Goal: Information Seeking & Learning: Find specific fact

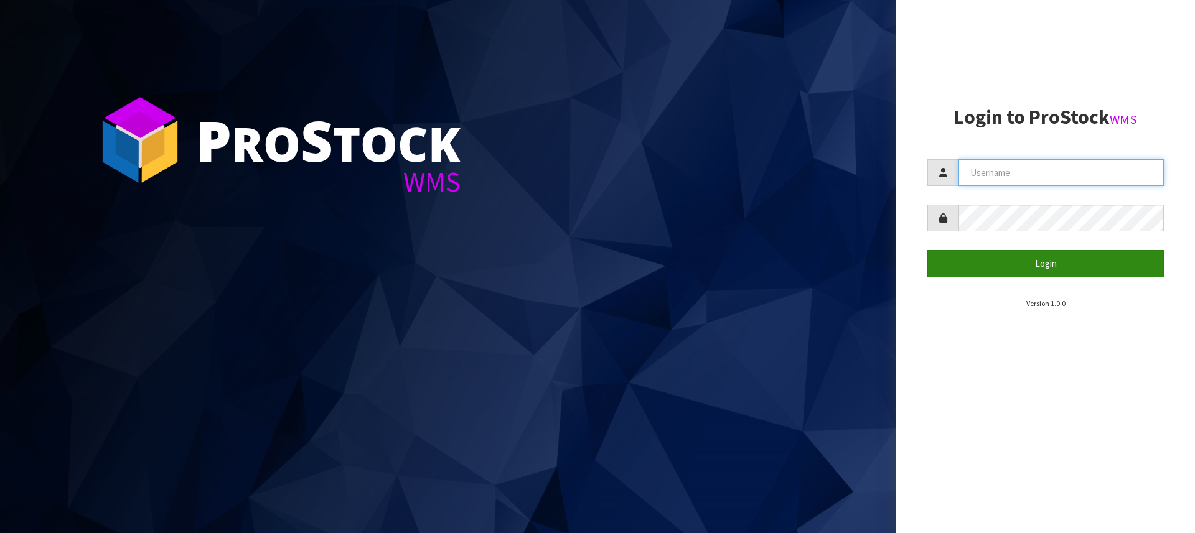
type input "[PERSON_NAME][EMAIL_ADDRESS][DOMAIN_NAME]"
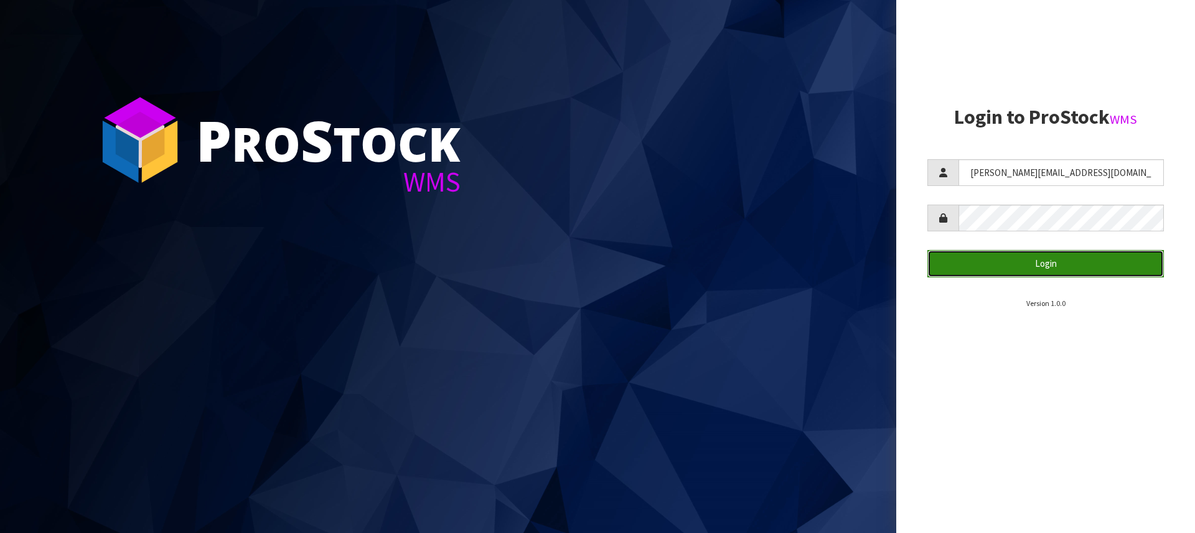
click at [1036, 270] on button "Login" at bounding box center [1045, 263] width 236 height 27
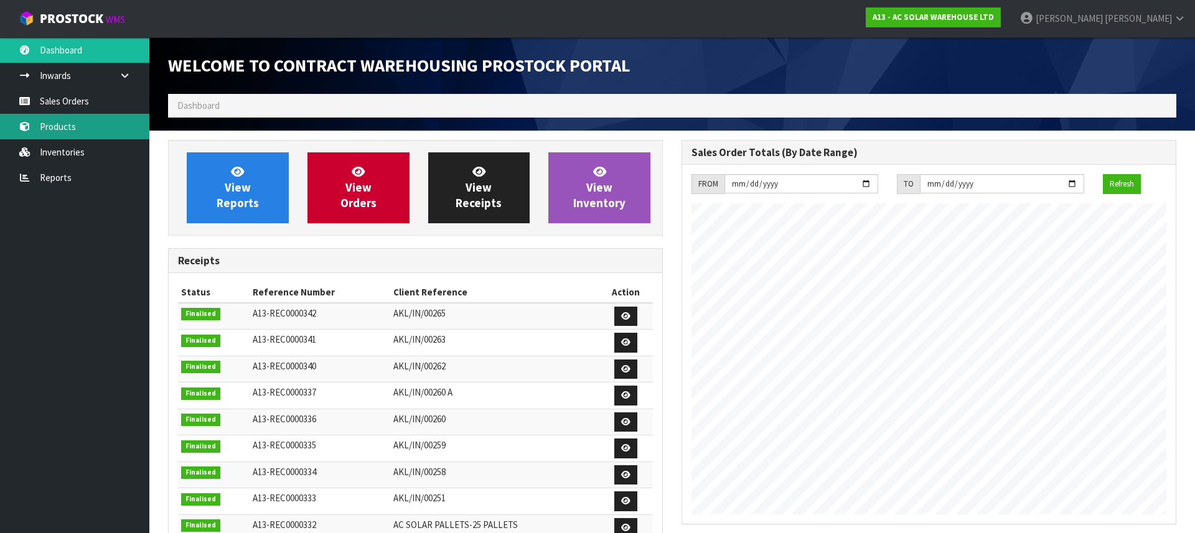
scroll to position [757, 513]
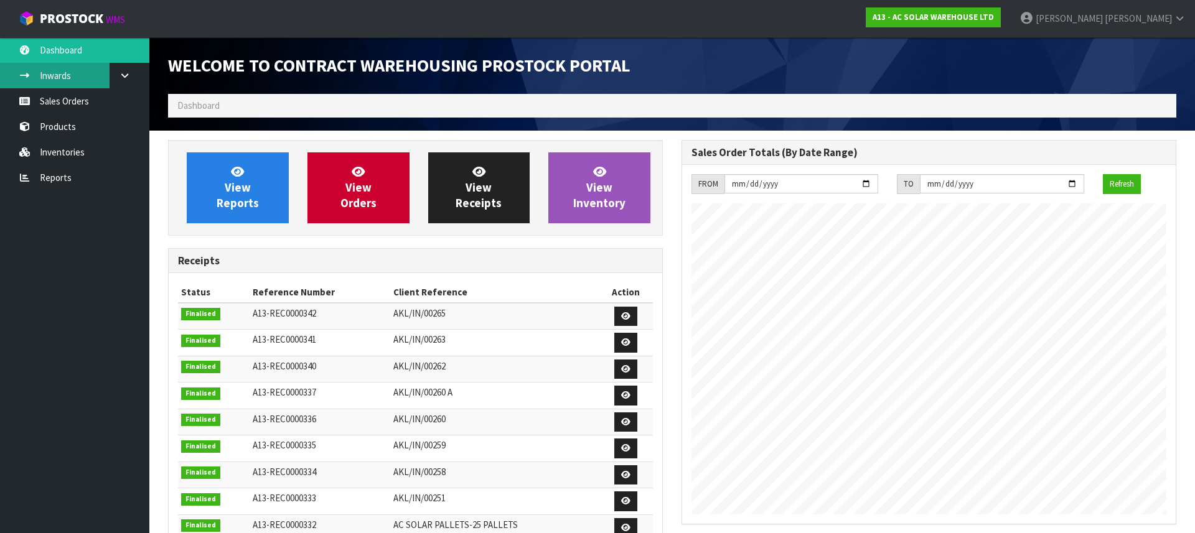
click at [76, 72] on link "Inwards" at bounding box center [74, 76] width 149 height 26
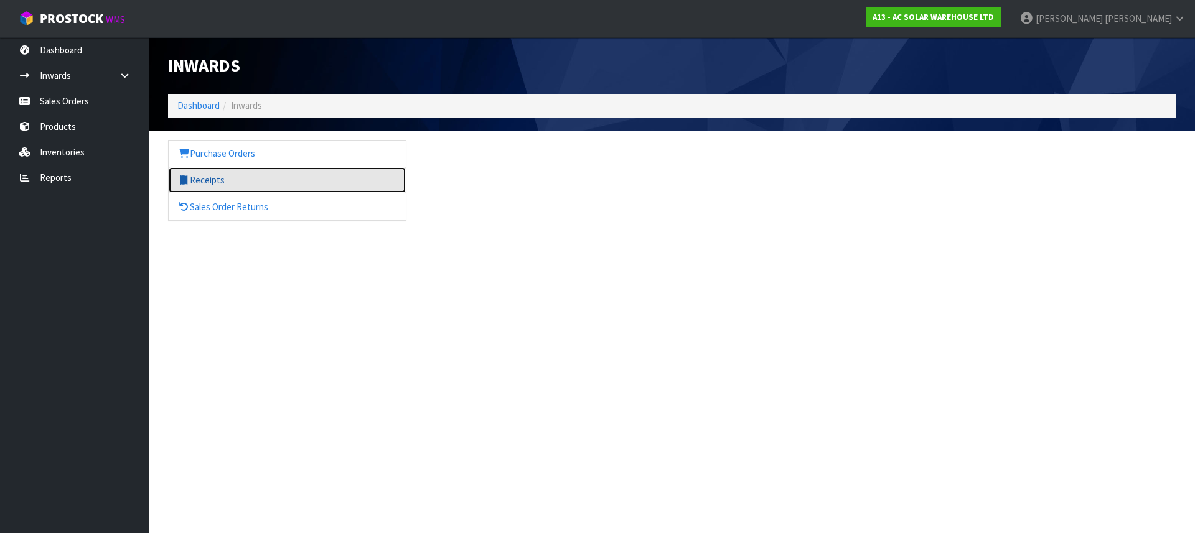
click at [213, 177] on link "Receipts" at bounding box center [287, 180] width 237 height 26
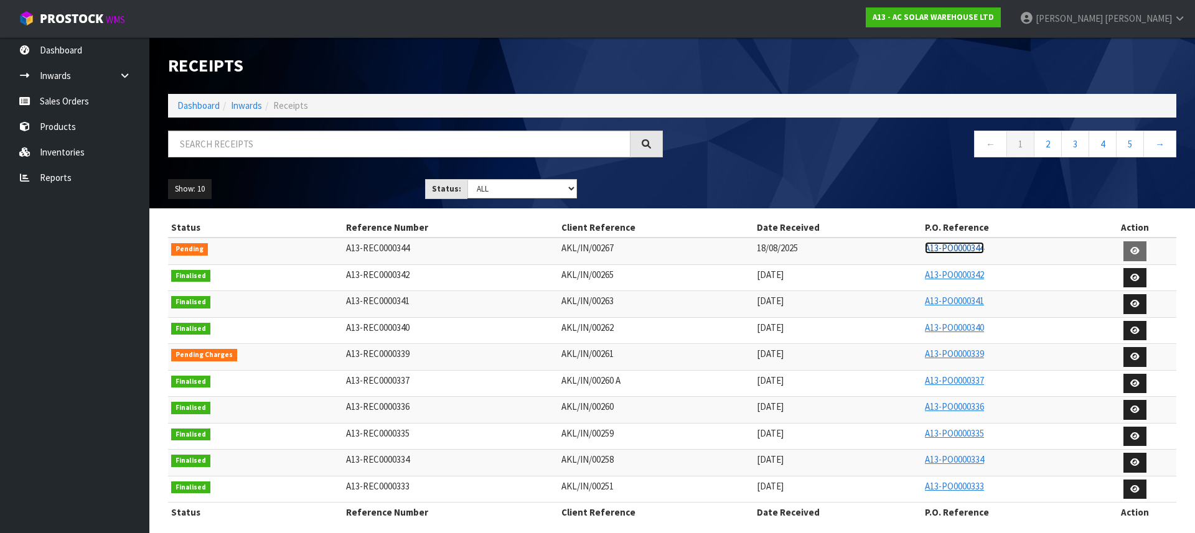
click at [946, 248] on link "A13-PO0000344" at bounding box center [954, 248] width 59 height 12
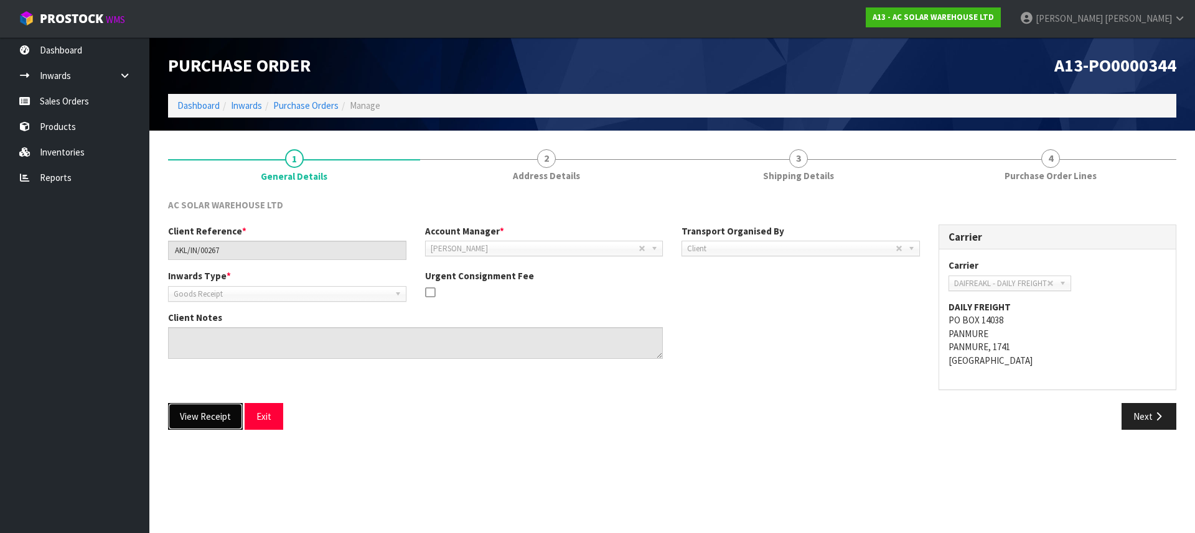
click at [207, 419] on button "View Receipt" at bounding box center [205, 416] width 75 height 27
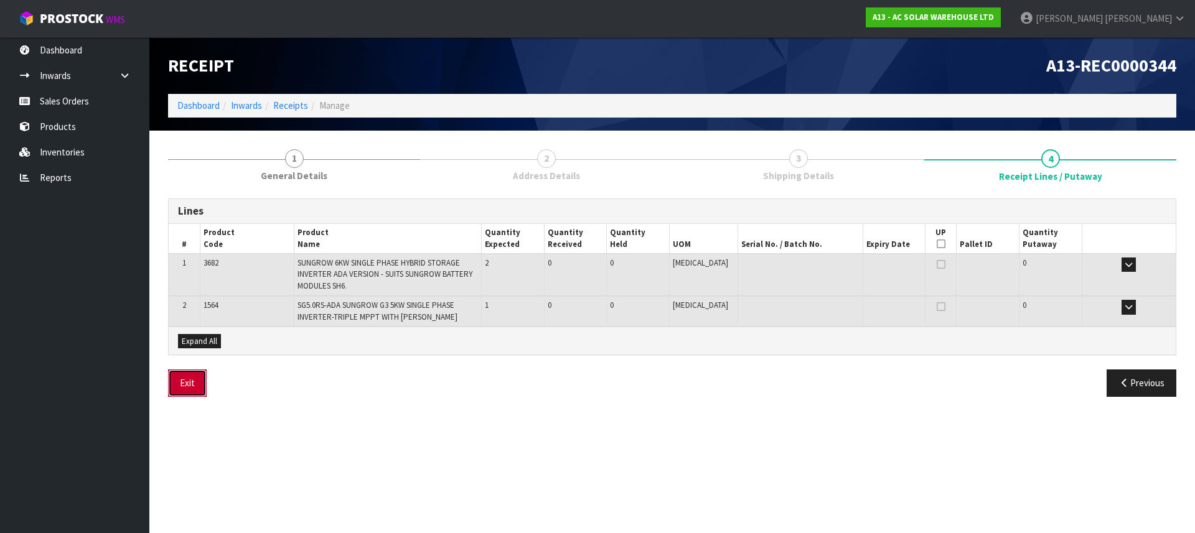
click at [178, 384] on button "Exit" at bounding box center [187, 383] width 39 height 27
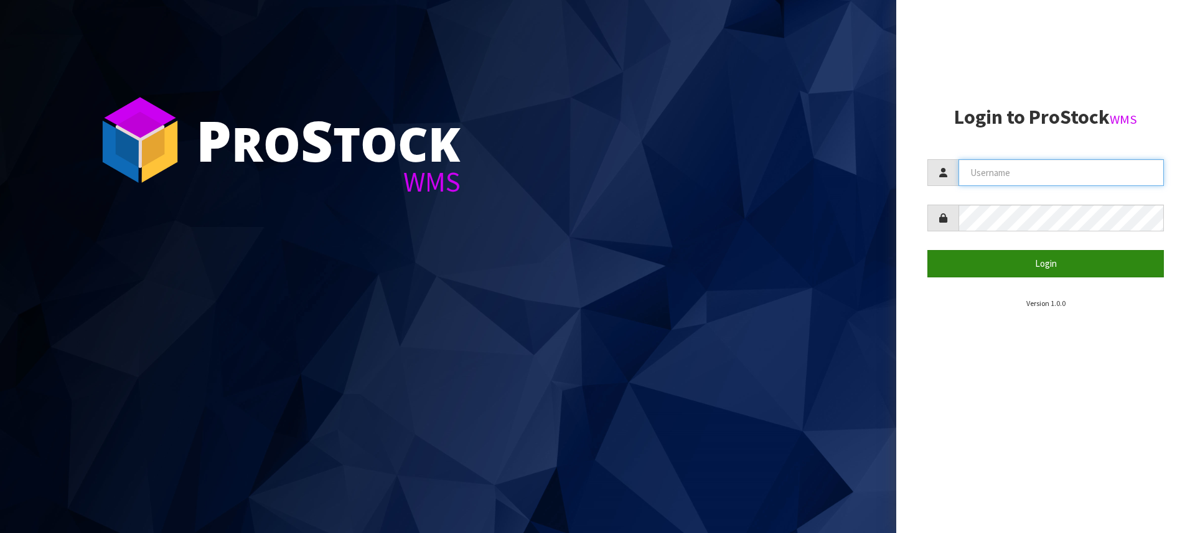
type input "[PERSON_NAME][EMAIL_ADDRESS][DOMAIN_NAME]"
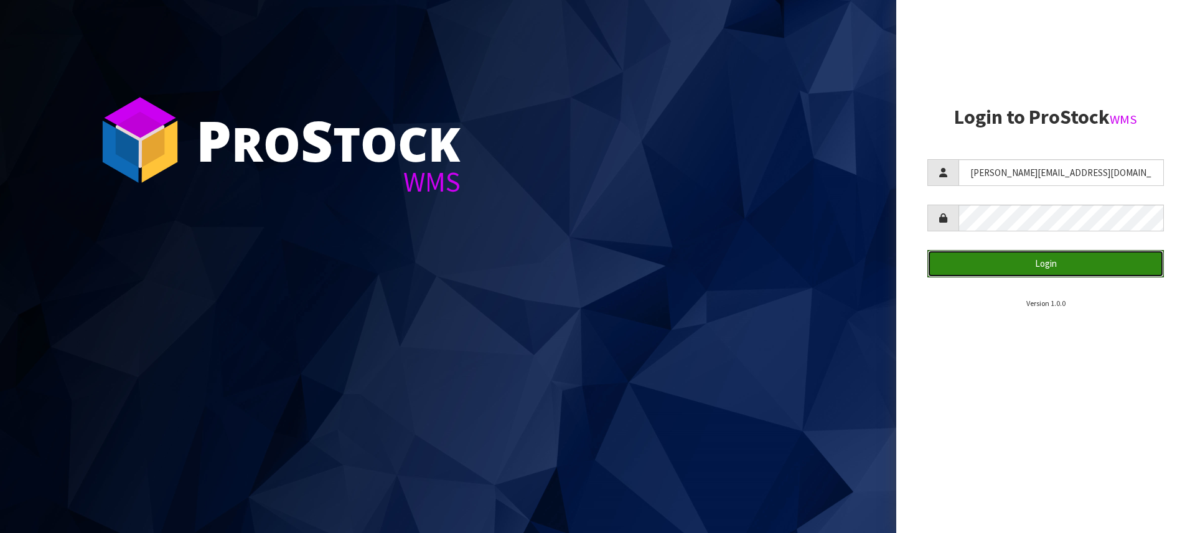
drag, startPoint x: 1039, startPoint y: 270, endPoint x: 996, endPoint y: 242, distance: 51.8
click at [1039, 270] on button "Login" at bounding box center [1045, 263] width 236 height 27
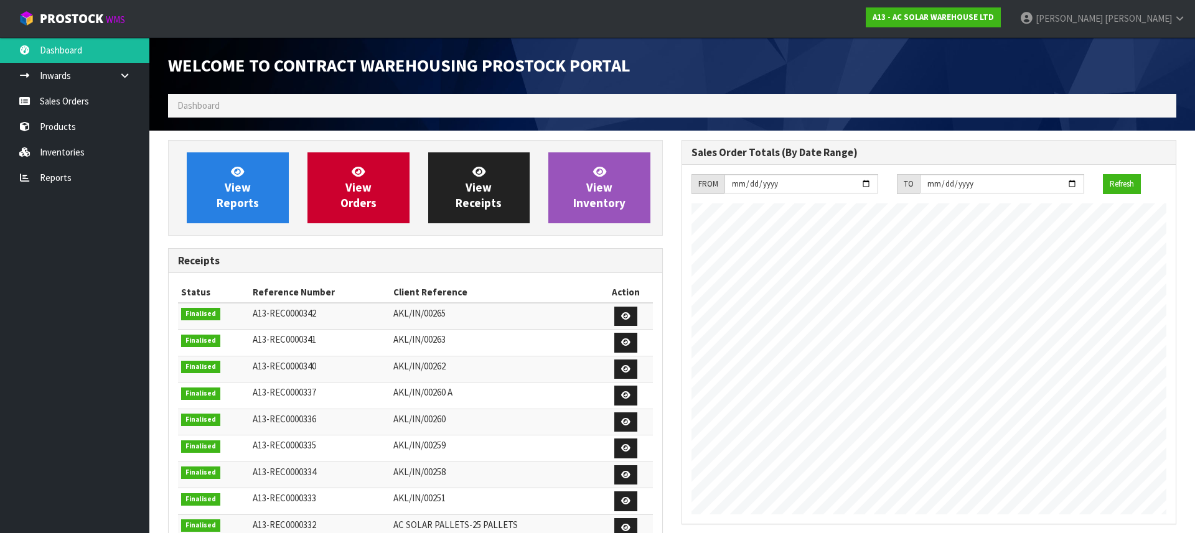
scroll to position [744, 513]
click at [67, 101] on link "Sales Orders" at bounding box center [74, 101] width 149 height 26
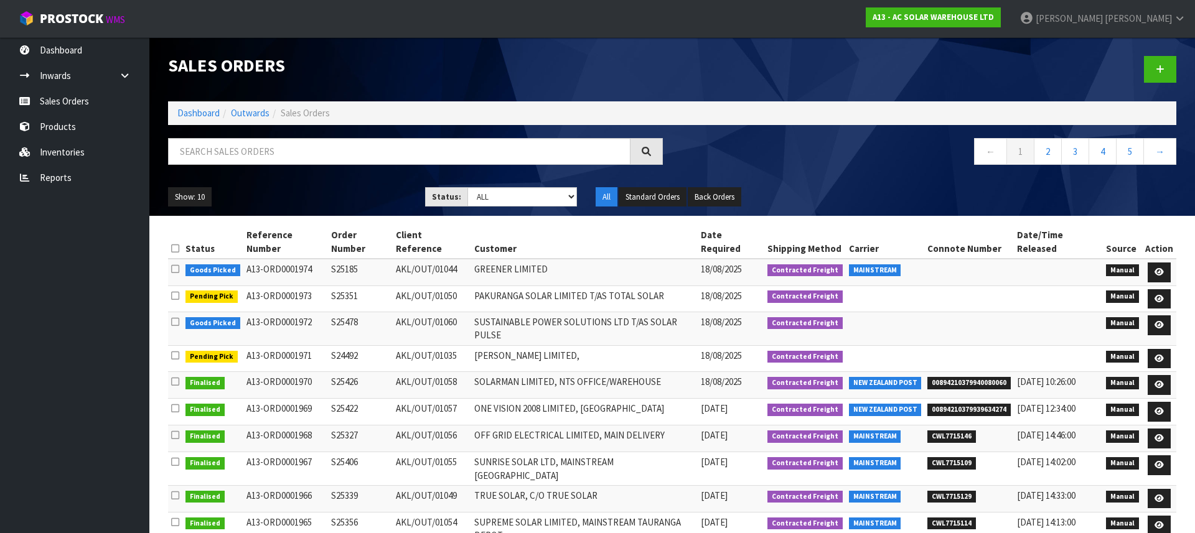
click at [508, 312] on td "SUSTAINABLE POWER SOLUTIONS LTD T/AS SOLAR PULSE" at bounding box center [584, 329] width 226 height 34
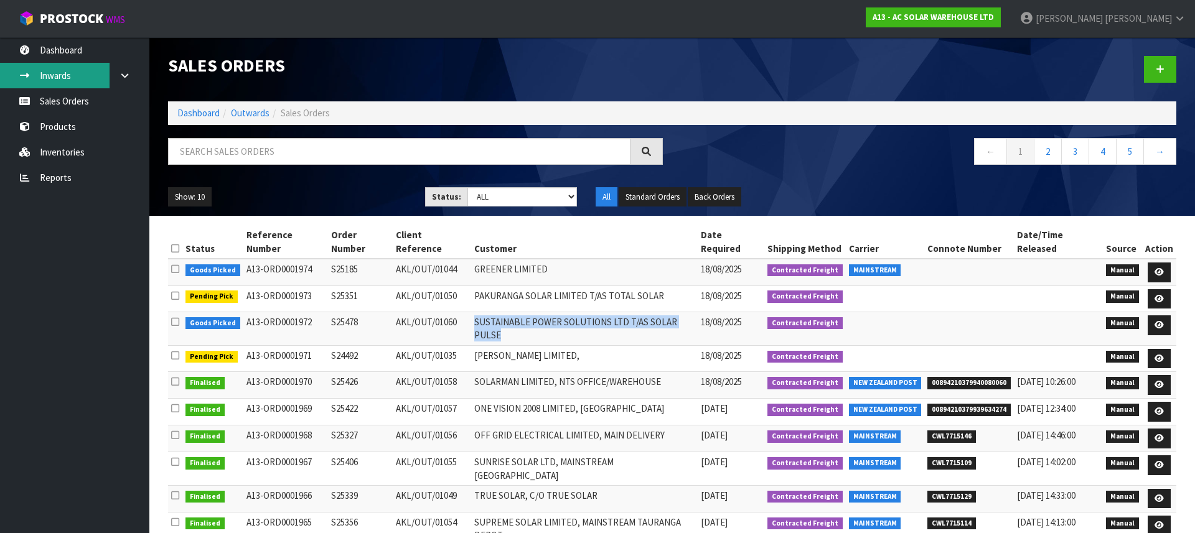
click at [68, 74] on link "Inwards" at bounding box center [74, 76] width 149 height 26
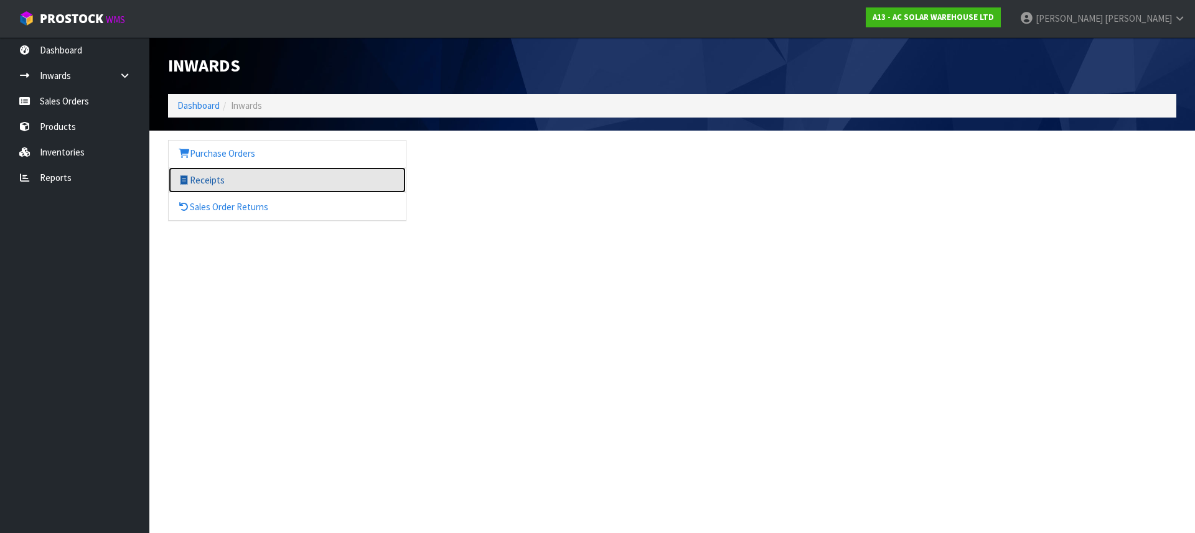
click at [240, 180] on link "Receipts" at bounding box center [287, 180] width 237 height 26
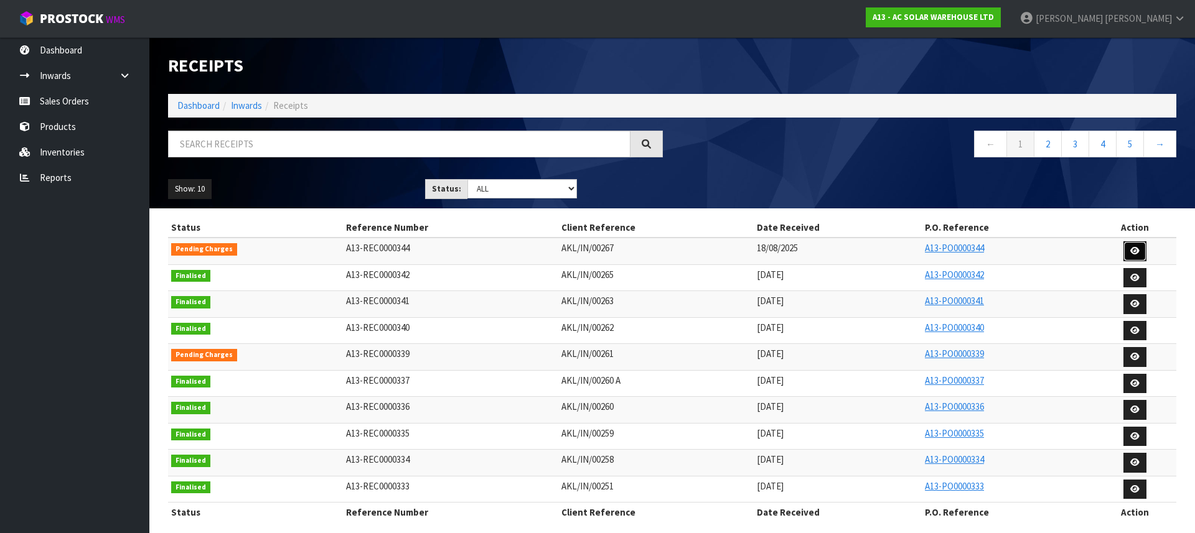
click at [1132, 251] on icon at bounding box center [1134, 251] width 9 height 8
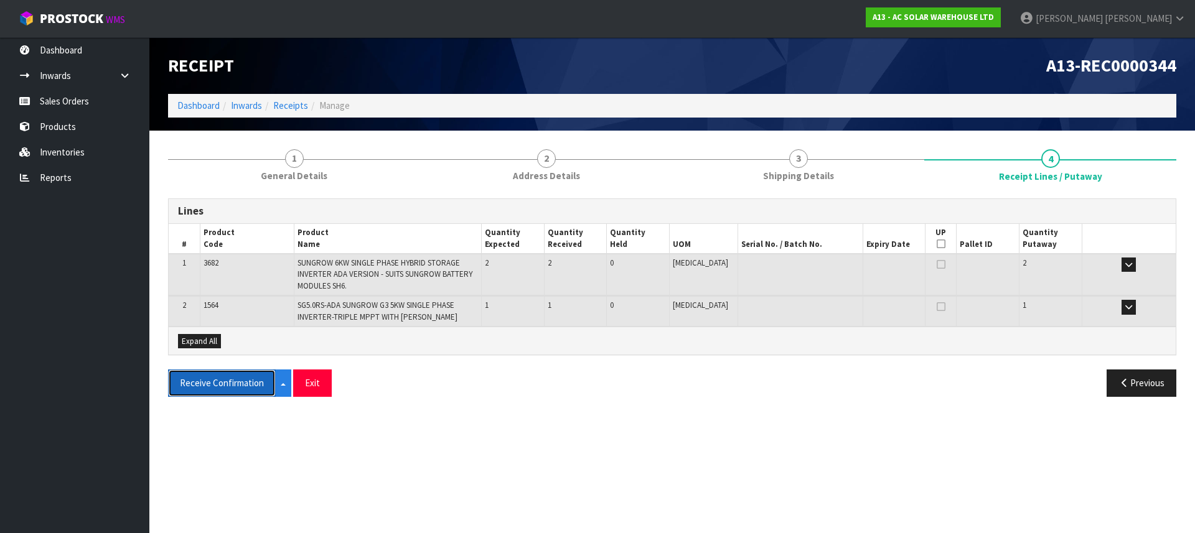
click at [223, 380] on button "Receive Confirmation" at bounding box center [222, 383] width 108 height 27
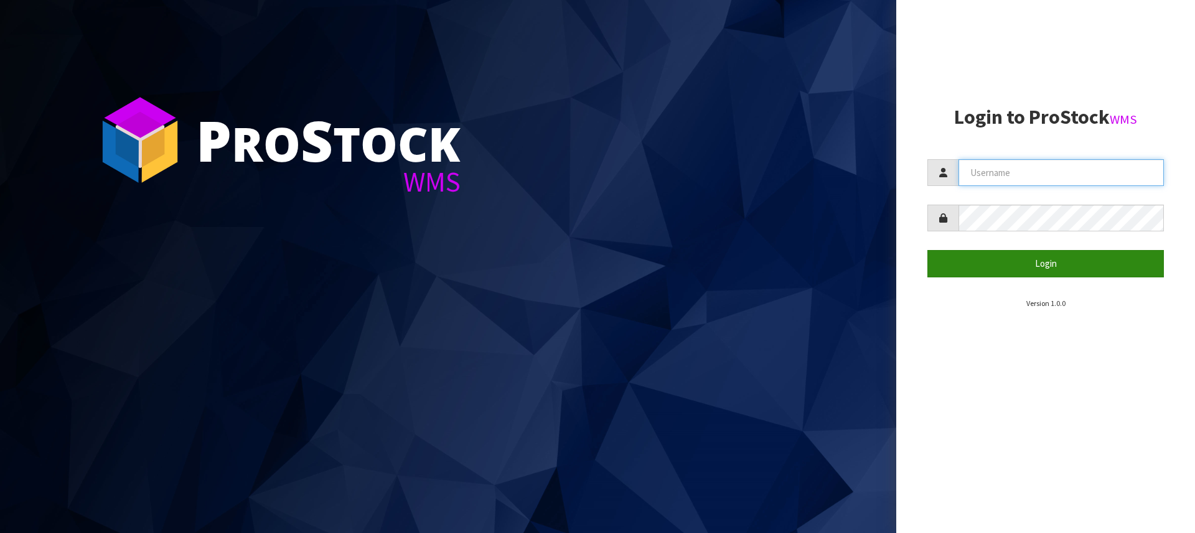
type input "[PERSON_NAME][EMAIL_ADDRESS][DOMAIN_NAME]"
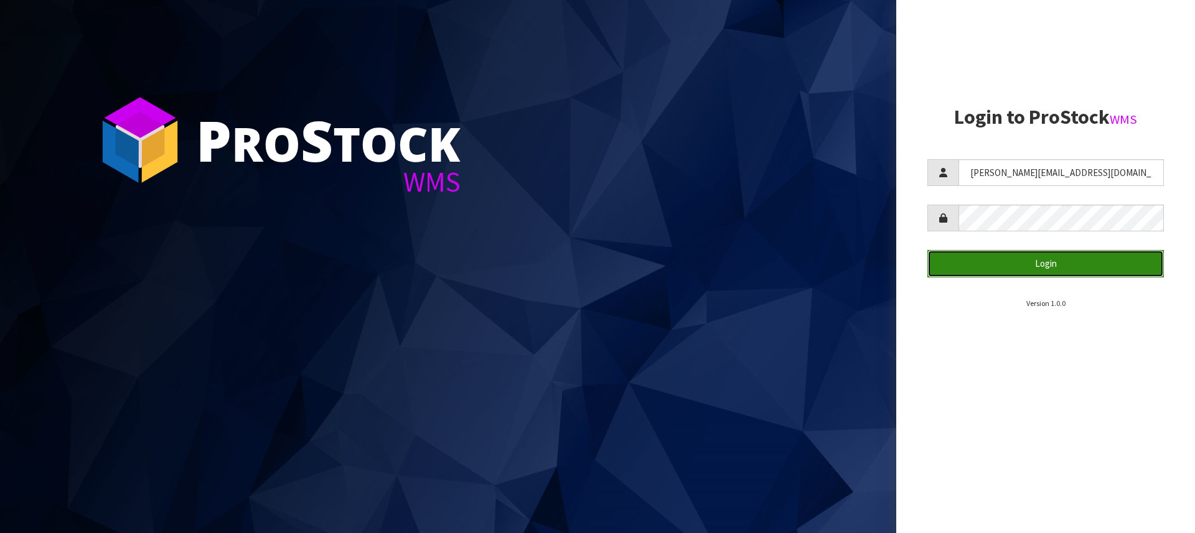
click at [1036, 269] on button "Login" at bounding box center [1045, 263] width 236 height 27
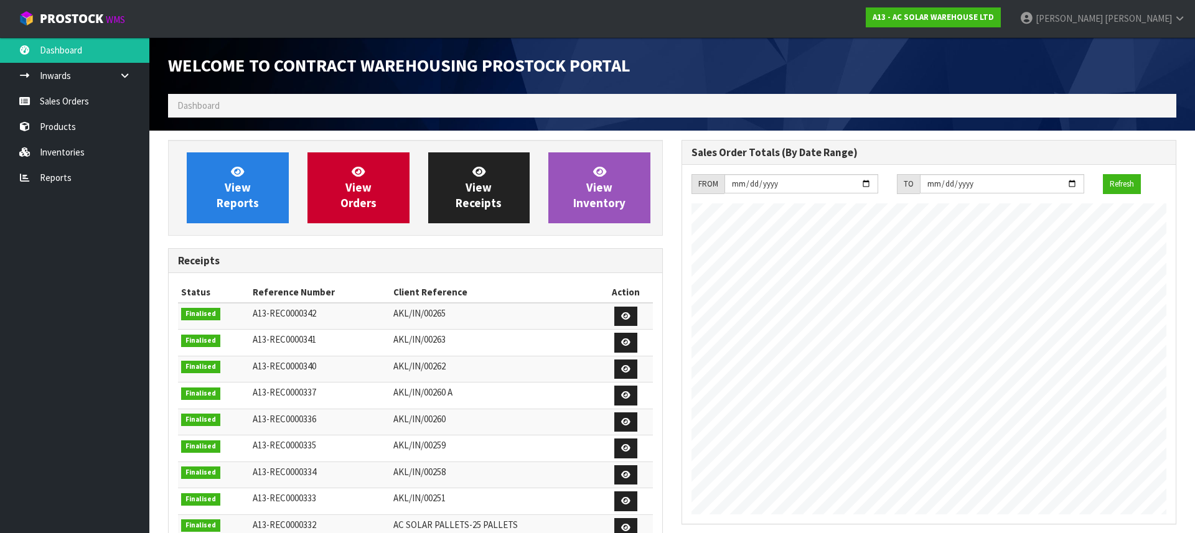
scroll to position [731, 513]
click at [88, 108] on link "Sales Orders" at bounding box center [74, 101] width 149 height 26
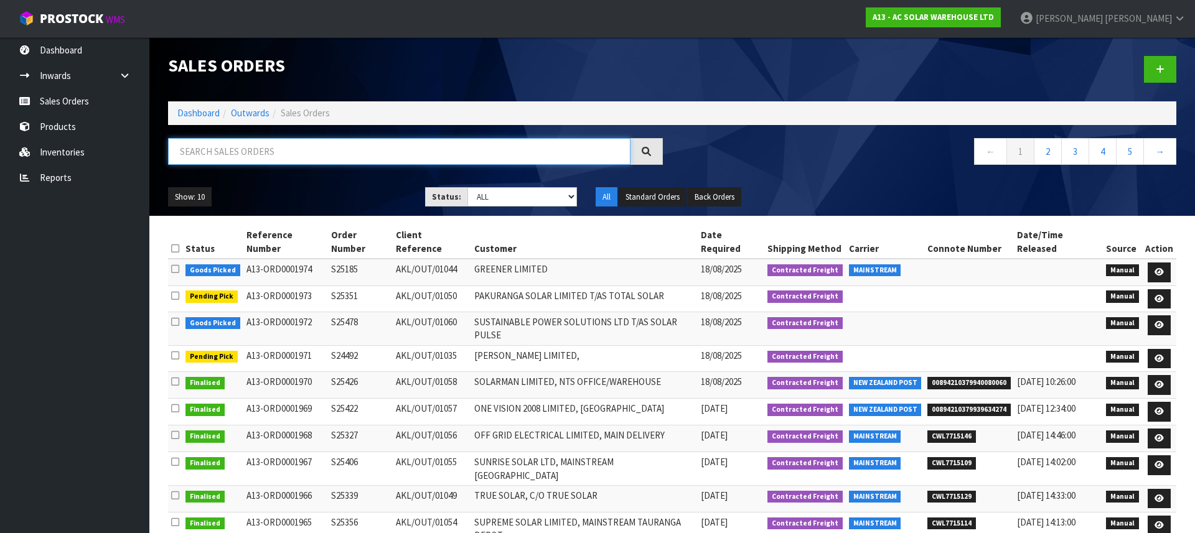
click at [243, 156] on input "text" at bounding box center [399, 151] width 462 height 27
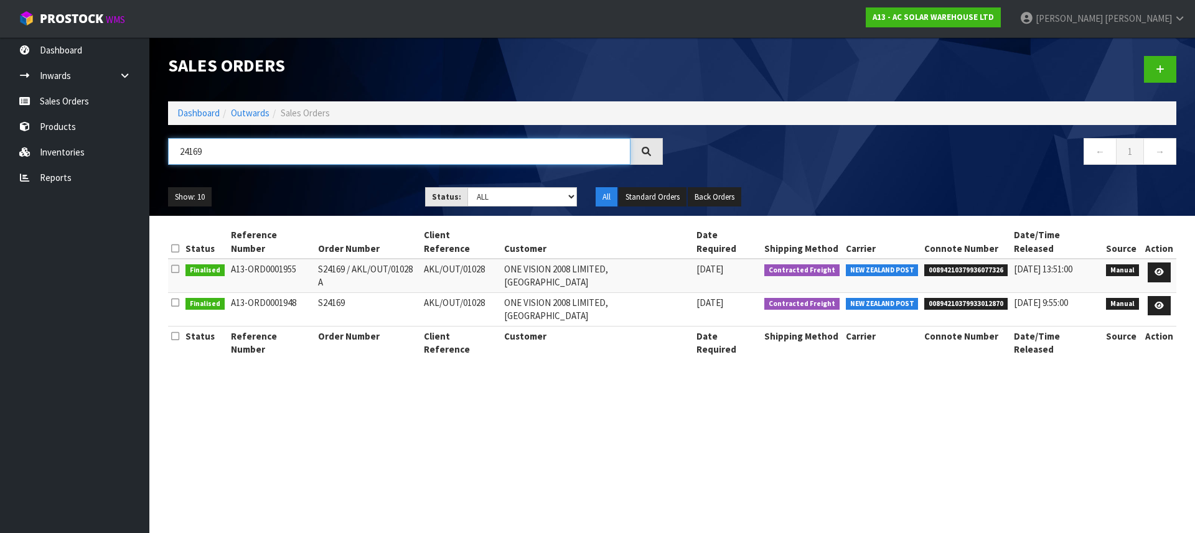
type input "24169"
click at [942, 264] on span "00894210379936077326" at bounding box center [965, 270] width 83 height 12
copy span "00894210379936077326"
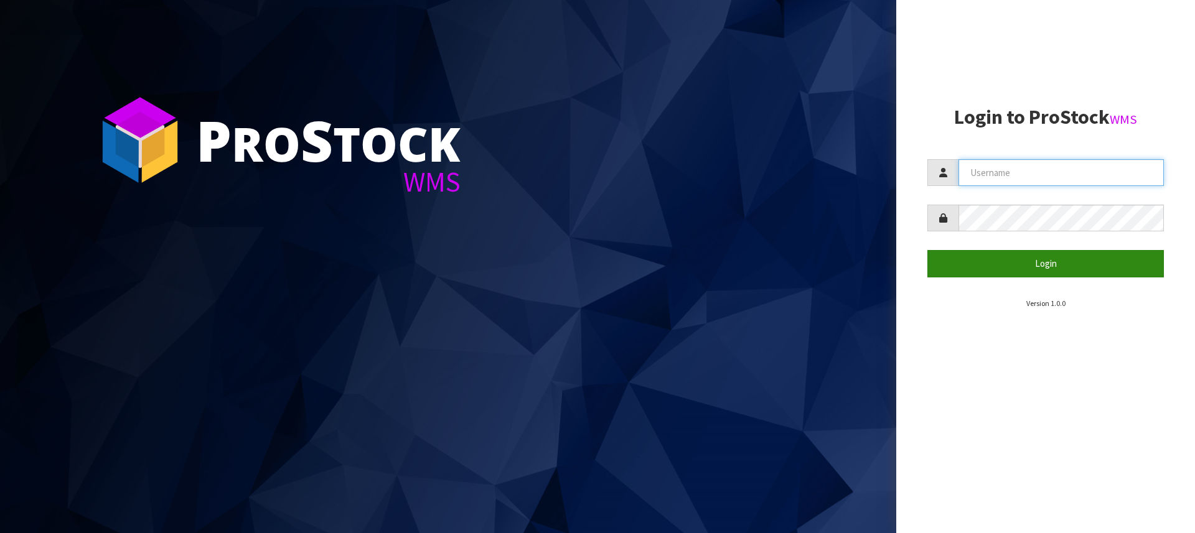
type input "[PERSON_NAME][EMAIL_ADDRESS][DOMAIN_NAME]"
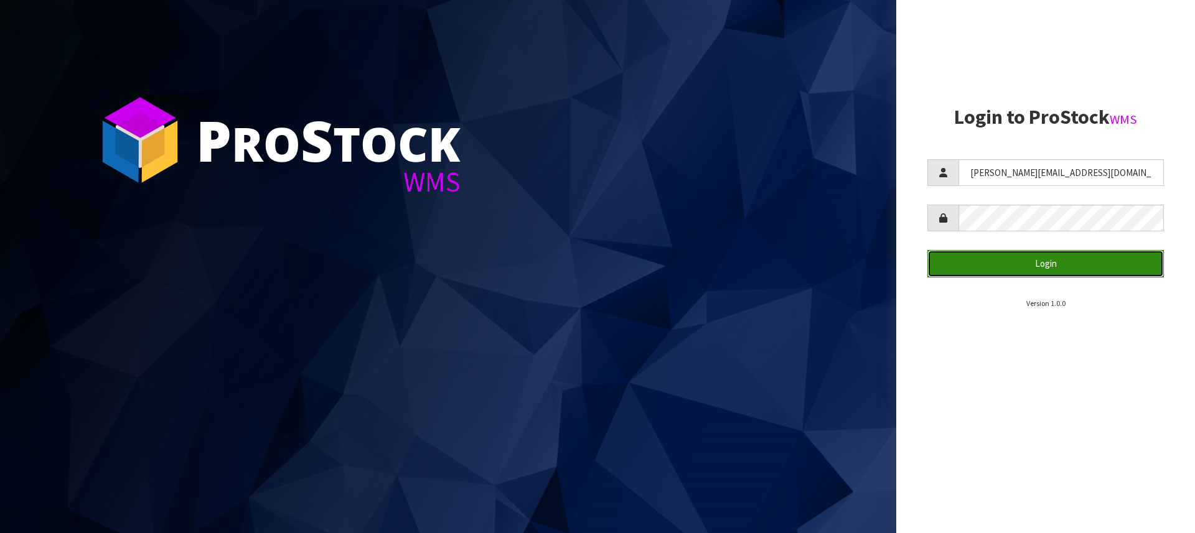
click at [1037, 272] on button "Login" at bounding box center [1045, 263] width 236 height 27
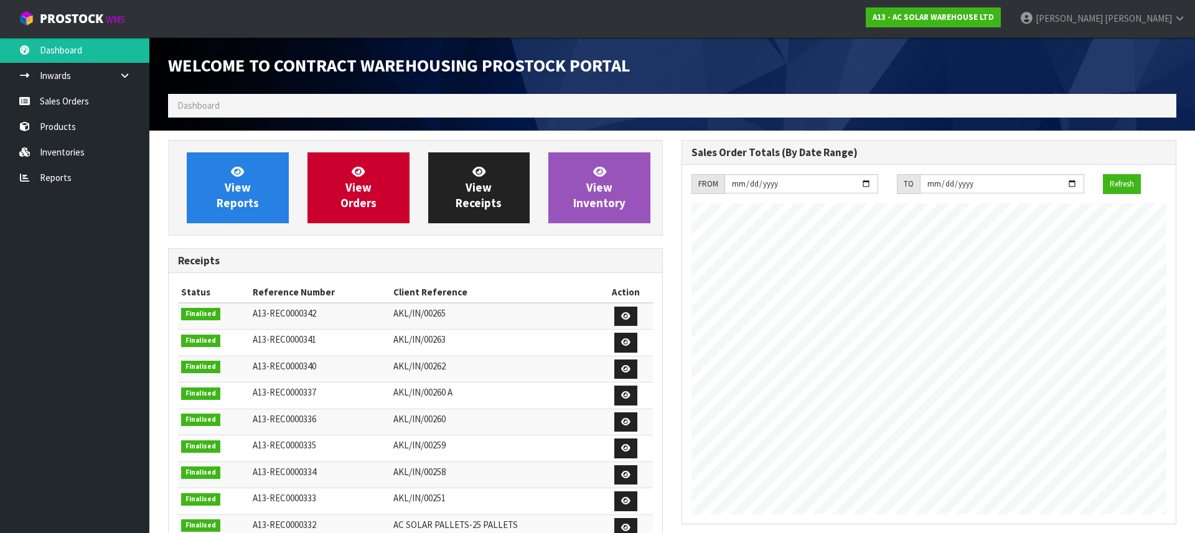
scroll to position [757, 513]
click at [86, 104] on link "Sales Orders" at bounding box center [74, 101] width 149 height 26
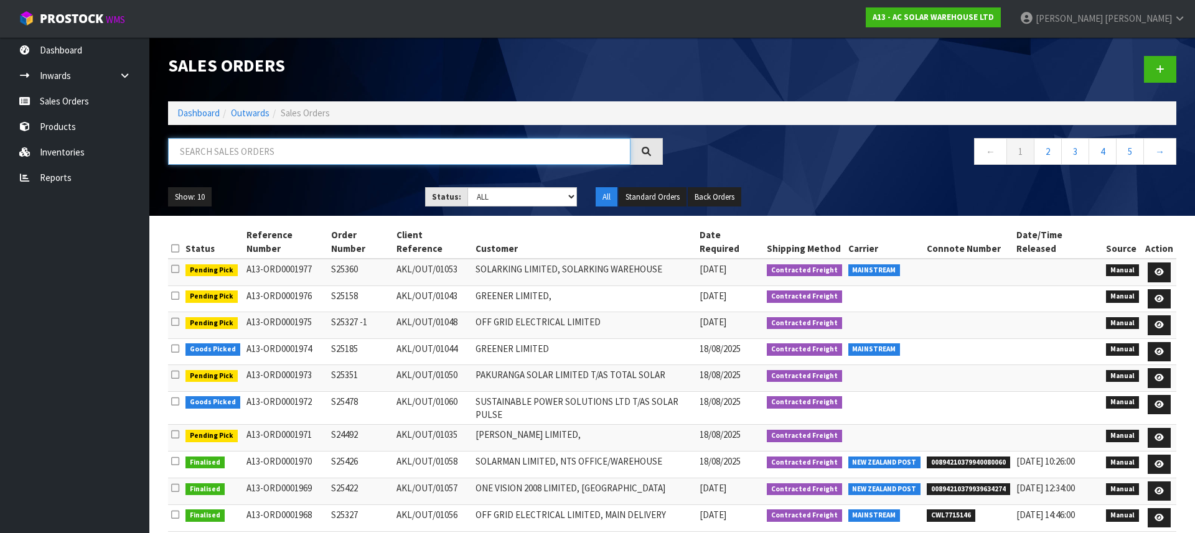
click at [241, 151] on input "text" at bounding box center [399, 151] width 462 height 27
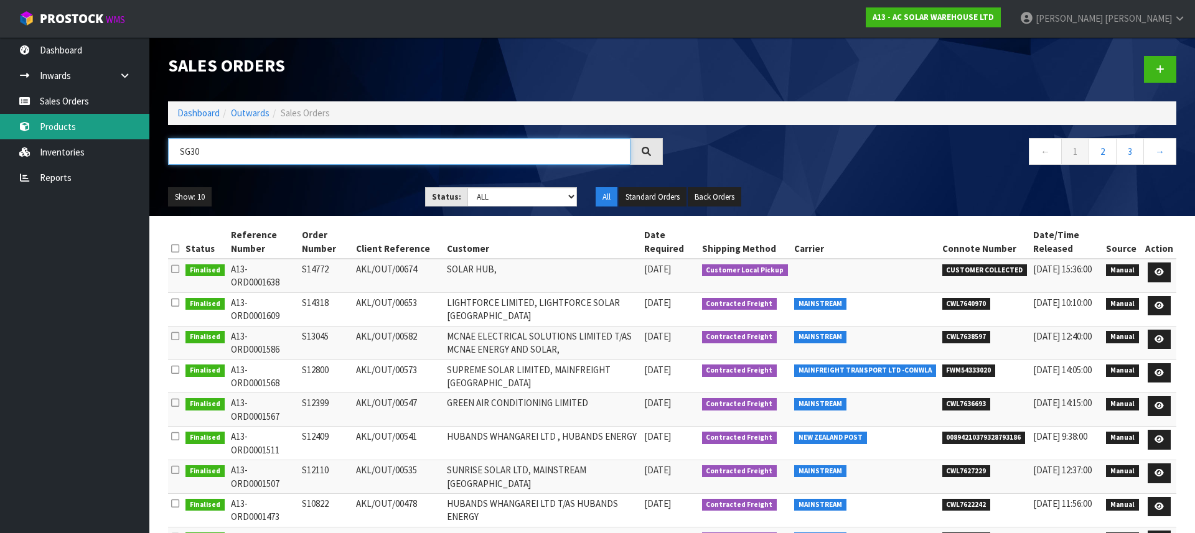
type input "SG30"
click at [71, 130] on link "Products" at bounding box center [74, 127] width 149 height 26
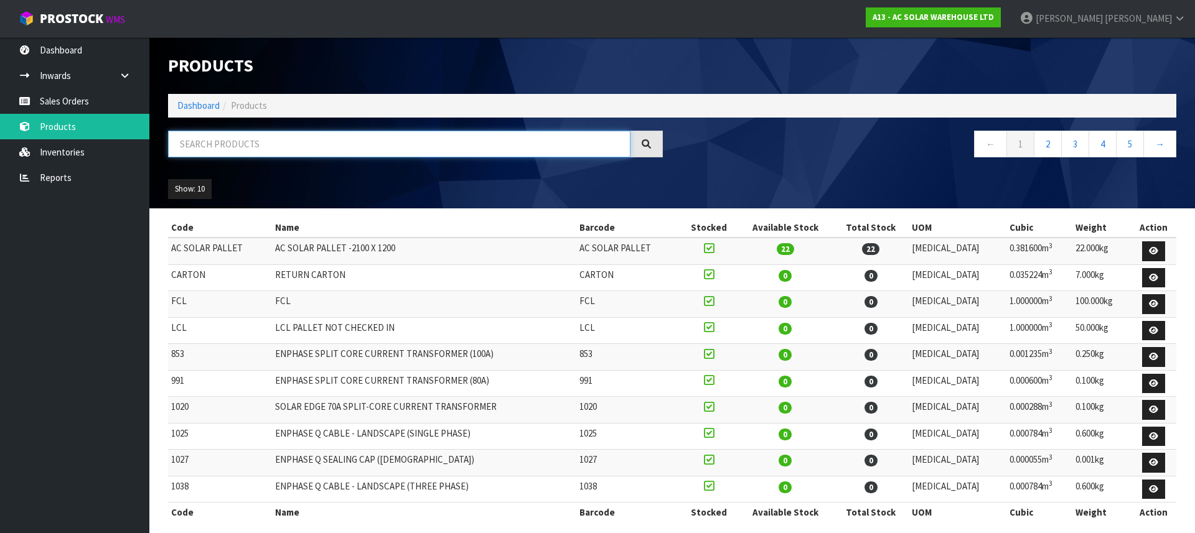
click at [248, 139] on input "text" at bounding box center [399, 144] width 462 height 27
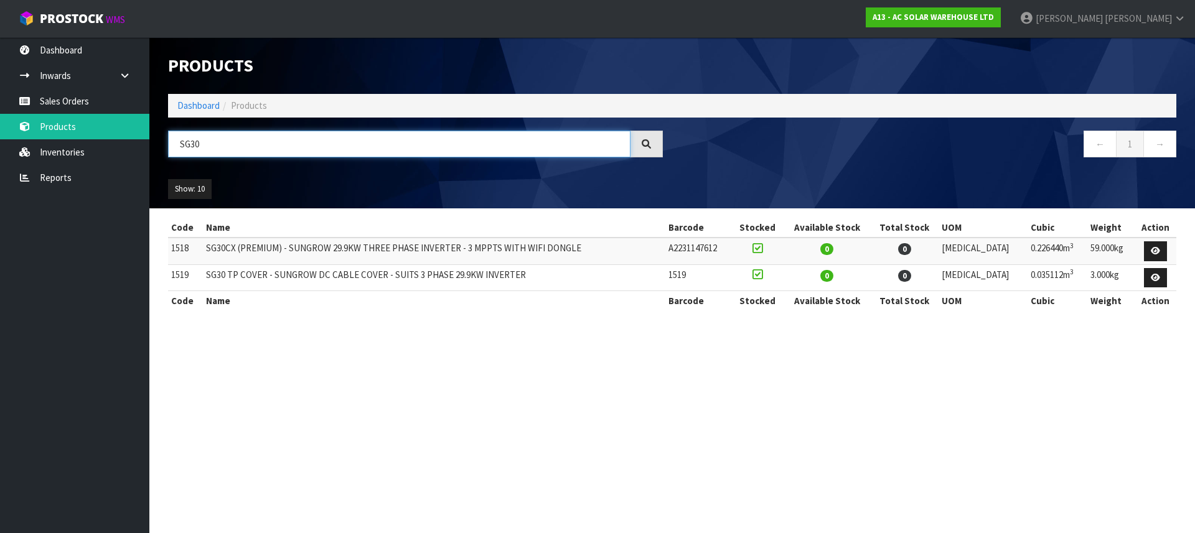
click at [293, 152] on input "SG30" at bounding box center [399, 144] width 462 height 27
click at [288, 149] on input "SG30" at bounding box center [399, 144] width 462 height 27
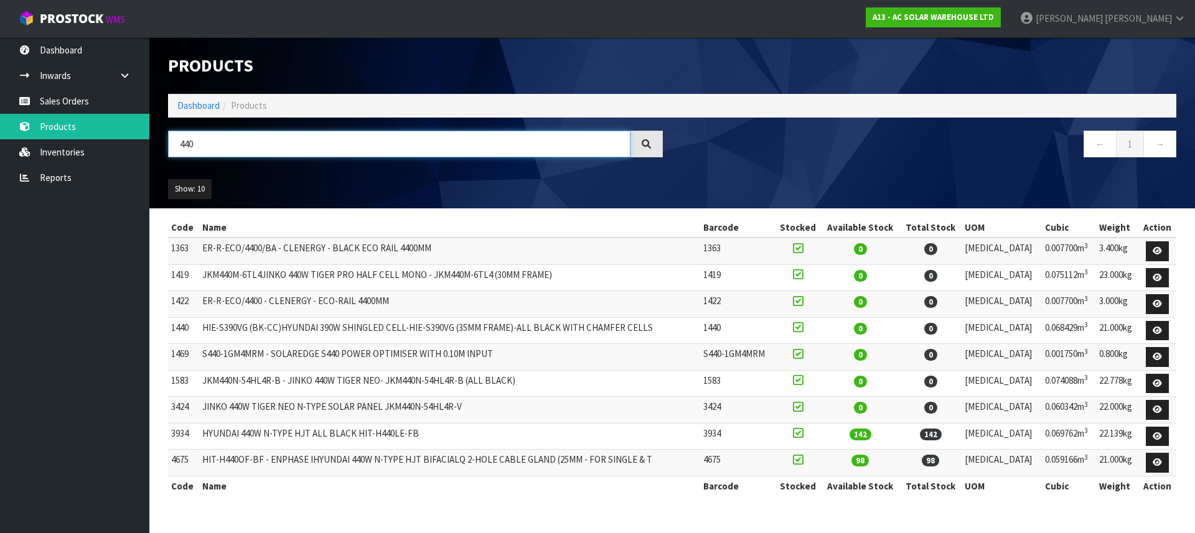
click at [182, 149] on input "440" at bounding box center [399, 144] width 462 height 27
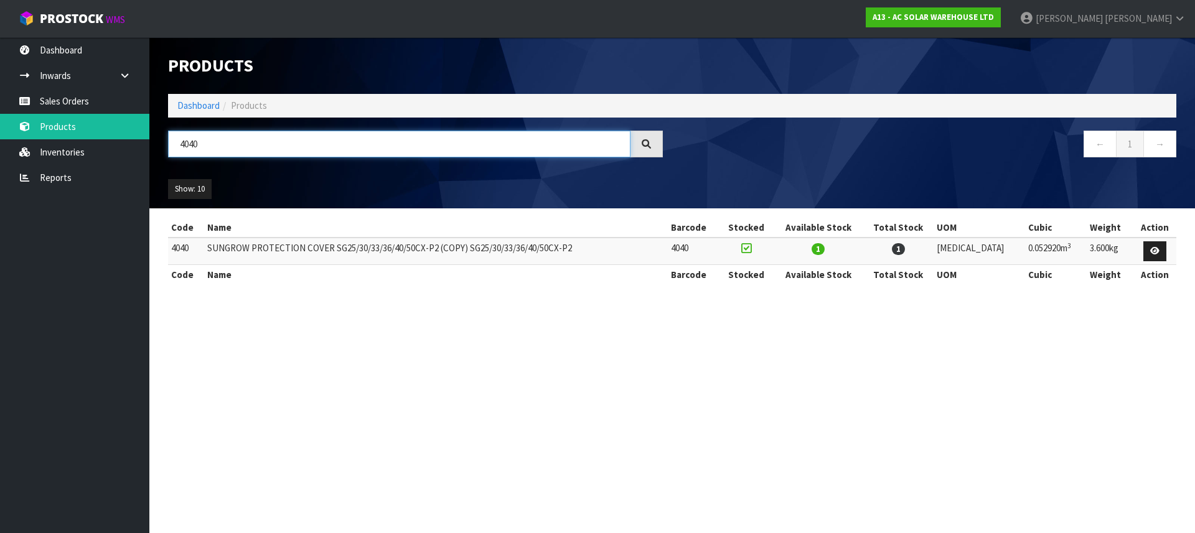
type input "4040"
click at [215, 138] on input "4040" at bounding box center [399, 144] width 462 height 27
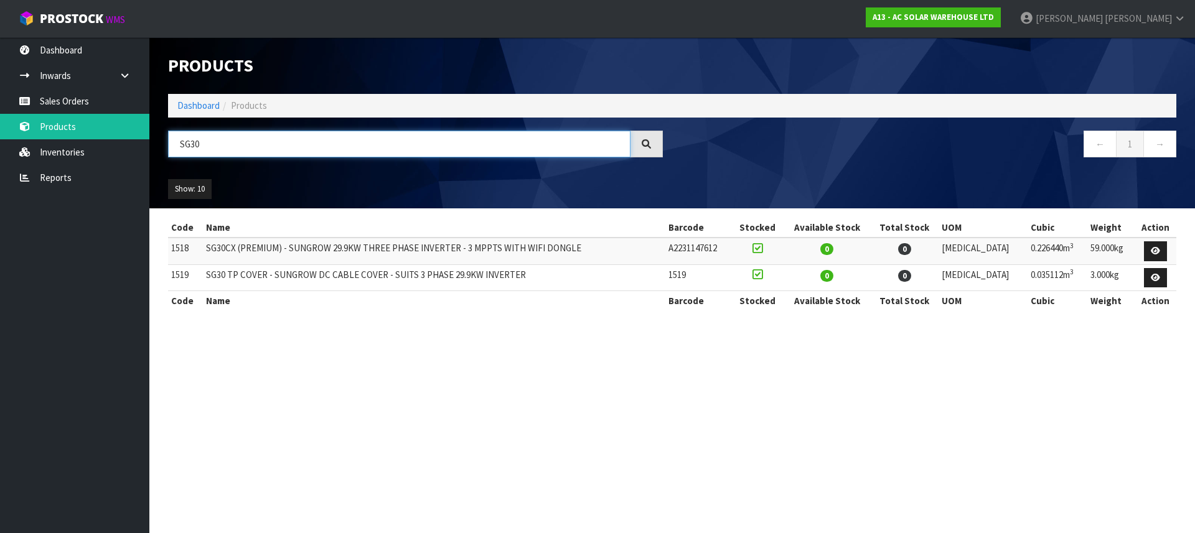
click at [265, 149] on input "SG30" at bounding box center [399, 144] width 462 height 27
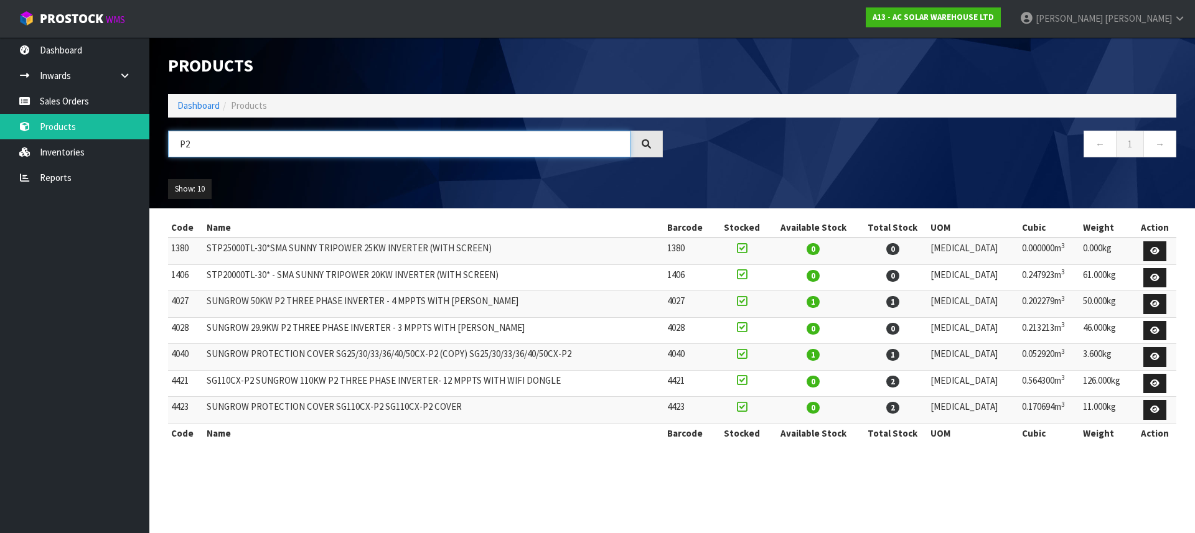
type input "P2"
drag, startPoint x: 511, startPoint y: 157, endPoint x: 508, endPoint y: 151, distance: 7.0
click at [511, 157] on div "P2" at bounding box center [415, 149] width 513 height 36
click at [507, 147] on input "P2" at bounding box center [399, 144] width 462 height 27
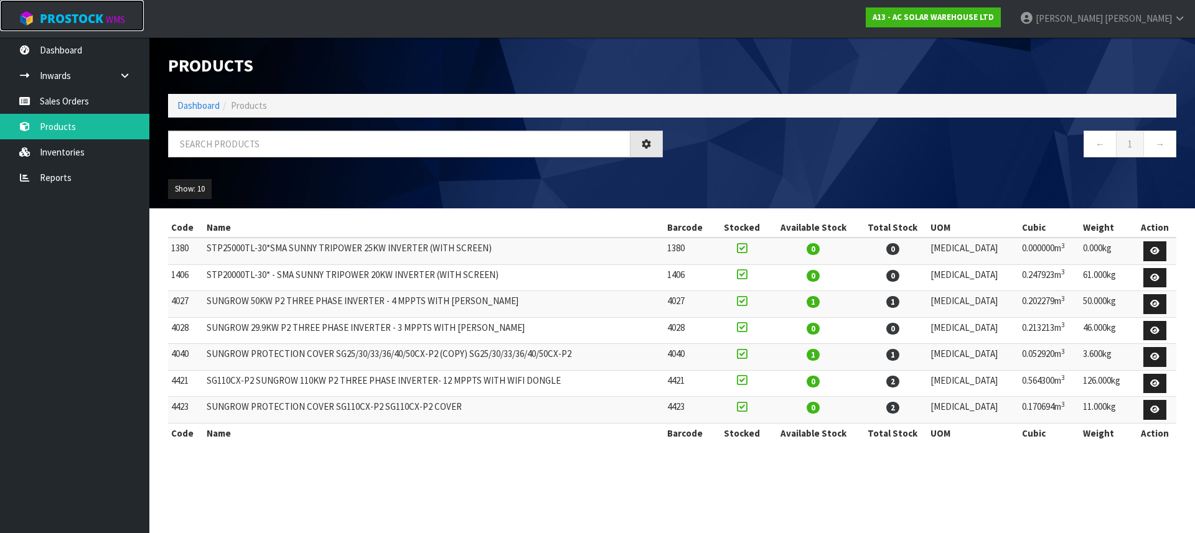
click at [44, 18] on span "ProStock" at bounding box center [71, 19] width 63 height 16
